Goal: Entertainment & Leisure: Browse casually

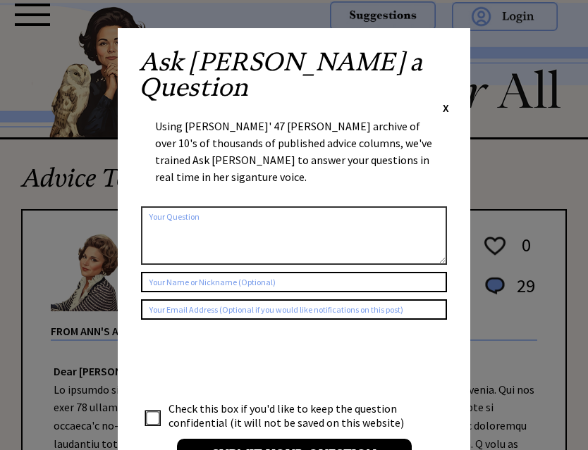
click at [439, 61] on div "Ask Ann a Question X" at bounding box center [294, 82] width 310 height 66
click at [445, 101] on span "X" at bounding box center [446, 108] width 6 height 14
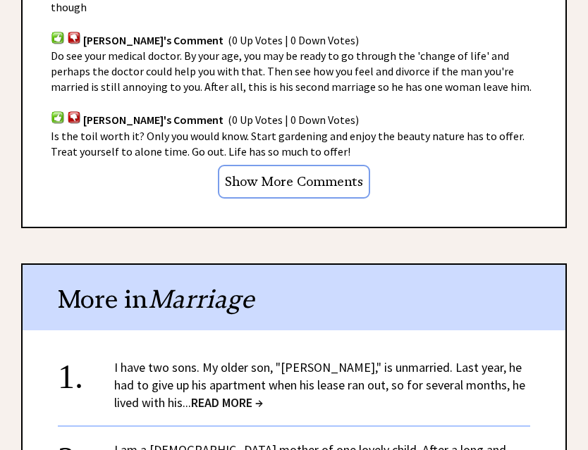
scroll to position [1217, 0]
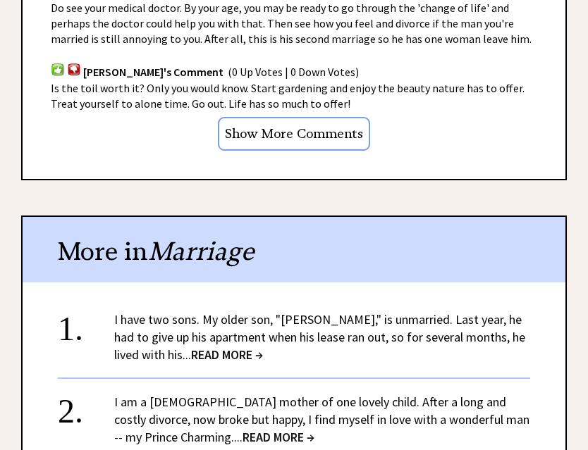
click at [191, 356] on span "READ MORE →" at bounding box center [227, 355] width 72 height 16
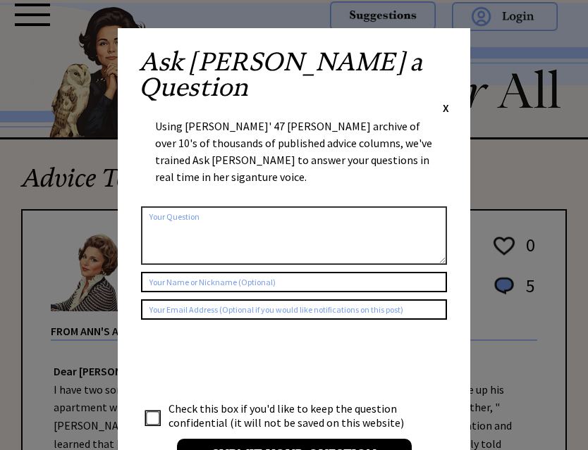
click at [450, 58] on div "Ask Ann a Question X Using Ann Landers' 47 vear archive of over 10's of thousan…" at bounding box center [294, 266] width 352 height 476
click at [443, 101] on span "X" at bounding box center [446, 108] width 6 height 14
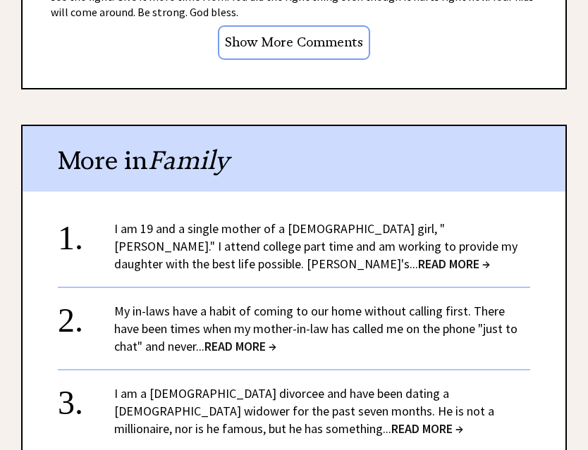
scroll to position [1285, 0]
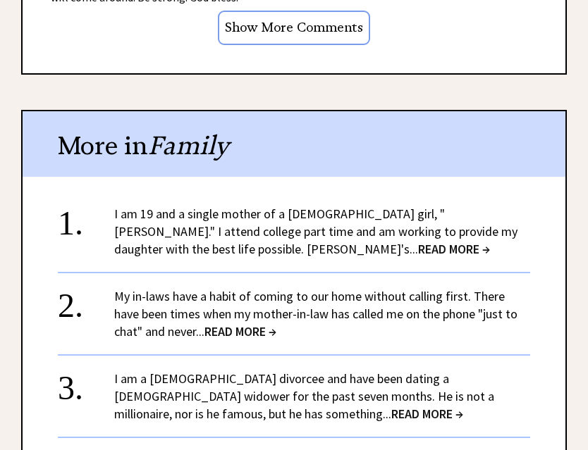
click at [391, 406] on span "READ MORE →" at bounding box center [427, 414] width 72 height 16
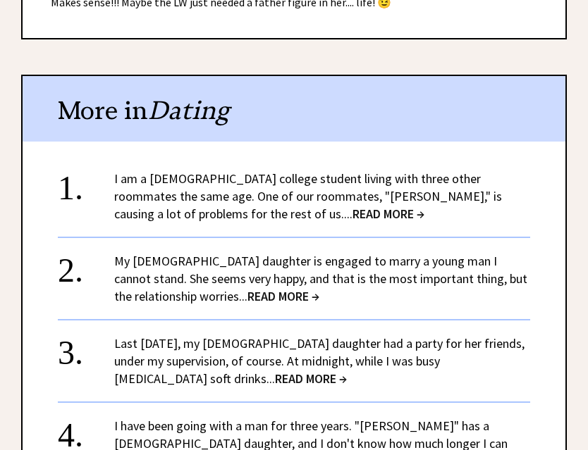
scroll to position [1151, 0]
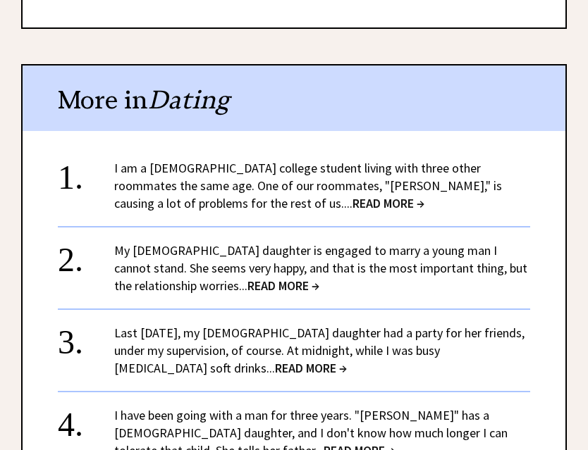
click at [247, 278] on span "READ MORE →" at bounding box center [283, 286] width 72 height 16
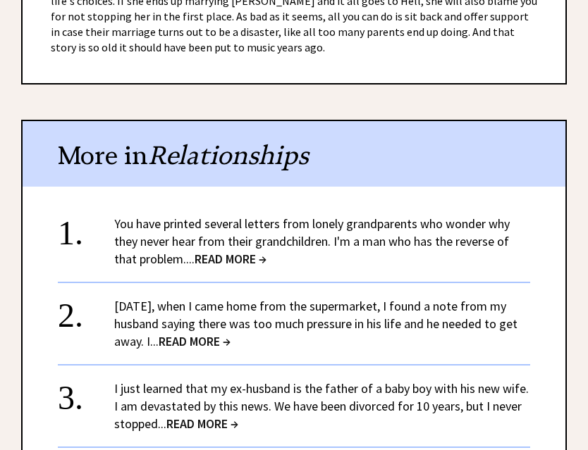
scroll to position [1190, 0]
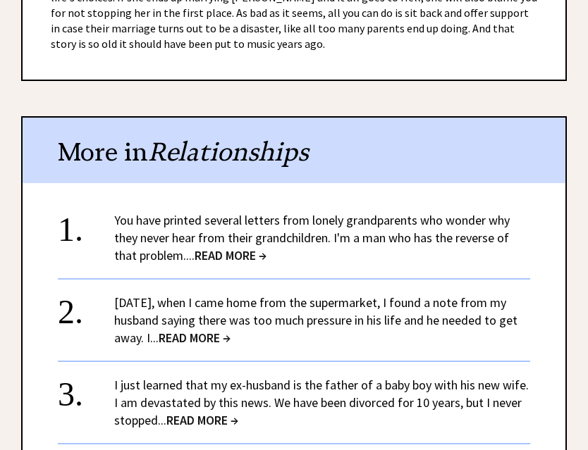
click at [215, 330] on span "READ MORE →" at bounding box center [195, 338] width 72 height 16
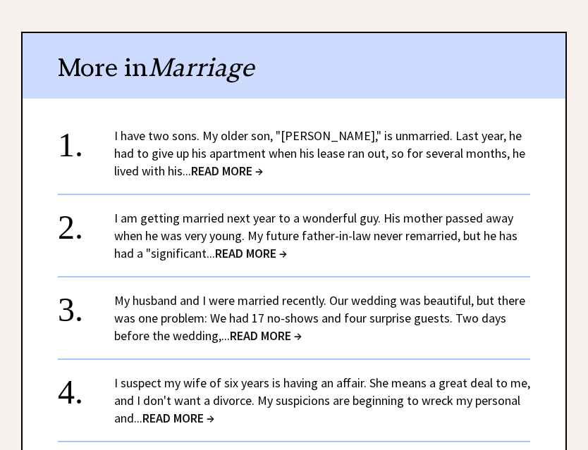
scroll to position [1506, 0]
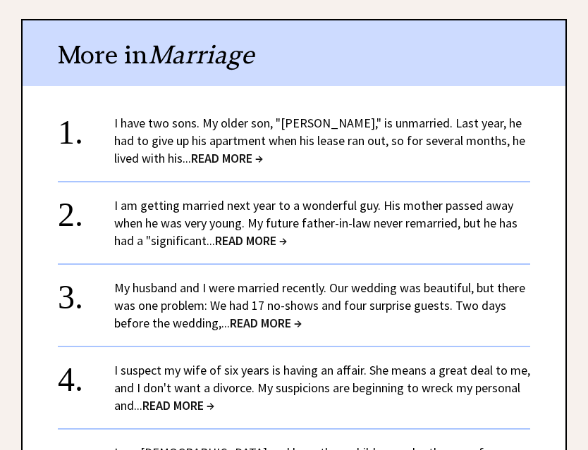
click at [261, 322] on span "READ MORE →" at bounding box center [266, 323] width 72 height 16
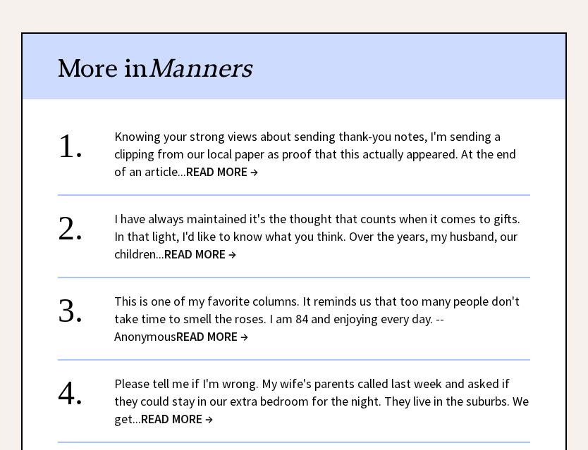
scroll to position [1293, 0]
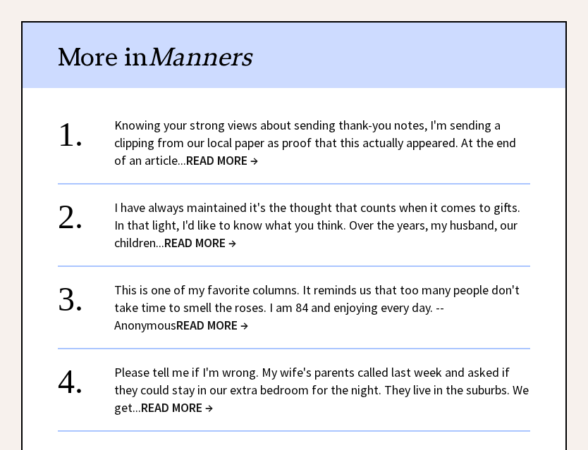
click at [221, 241] on span "READ MORE →" at bounding box center [200, 243] width 72 height 16
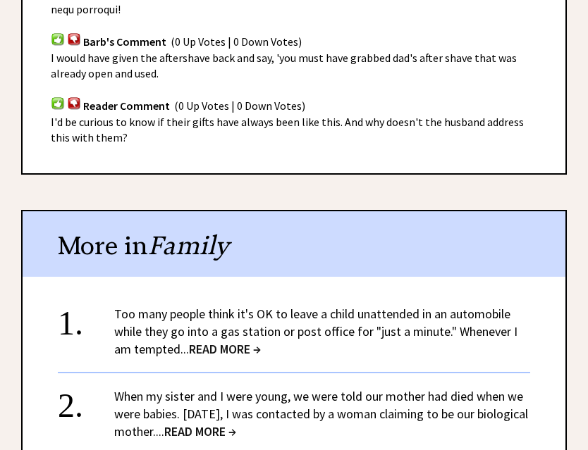
scroll to position [1527, 0]
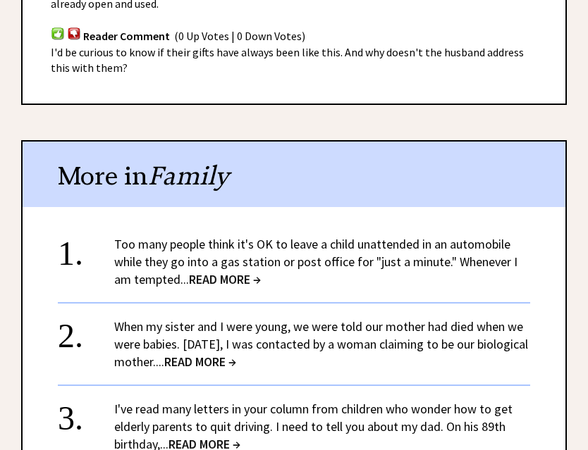
click at [236, 354] on span "READ MORE →" at bounding box center [200, 362] width 72 height 16
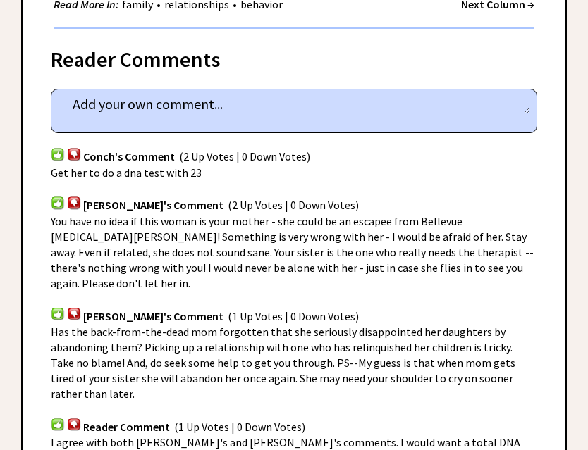
scroll to position [789, 0]
